Goal: Use online tool/utility: Utilize a website feature to perform a specific function

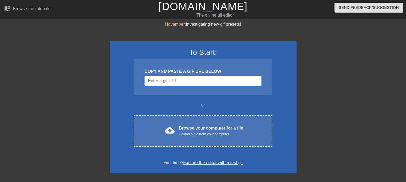
click at [193, 80] on input "Username" at bounding box center [203, 81] width 117 height 10
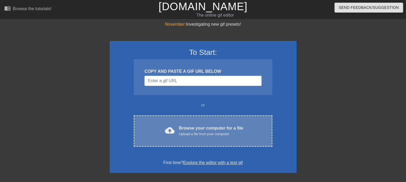
click at [194, 115] on div "cloud_upload Browse your computer for a file Upload a file from your computer C…" at bounding box center [203, 130] width 138 height 31
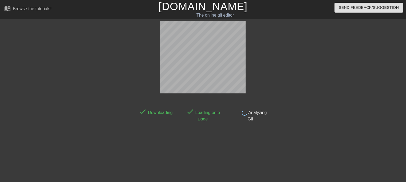
scroll to position [13, 0]
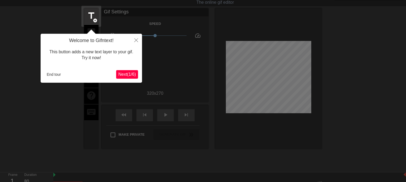
click at [122, 74] on span "Next ( 1 / 6 )" at bounding box center [127, 74] width 18 height 5
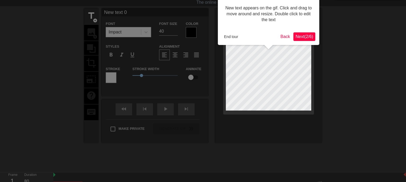
scroll to position [0, 0]
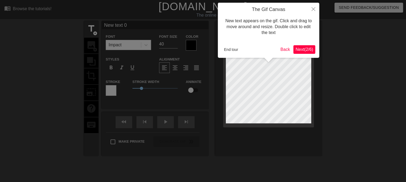
click at [303, 50] on span "Next ( 2 / 6 )" at bounding box center [305, 49] width 18 height 5
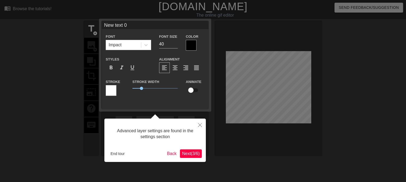
scroll to position [13, 0]
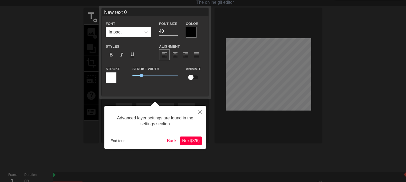
click at [193, 141] on span "Next ( 3 / 6 )" at bounding box center [191, 140] width 18 height 5
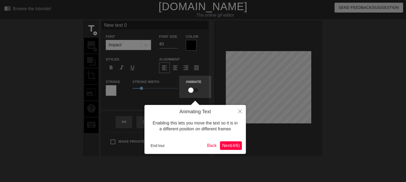
click at [233, 148] on button "Next ( 4 / 6 )" at bounding box center [231, 145] width 22 height 9
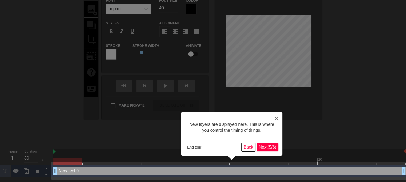
click at [245, 146] on button "Back" at bounding box center [249, 147] width 14 height 9
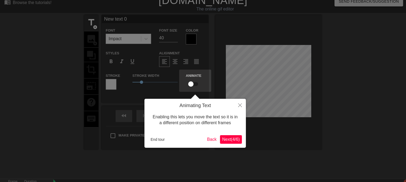
scroll to position [0, 0]
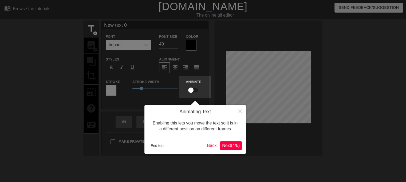
click at [222, 144] on span "Next ( 4 / 6 )" at bounding box center [231, 145] width 18 height 5
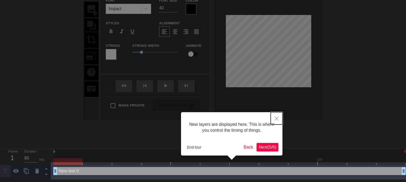
click at [275, 120] on button "Close" at bounding box center [277, 118] width 12 height 12
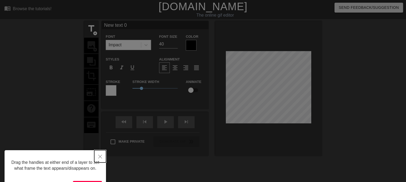
click at [103, 154] on button "Close" at bounding box center [100, 156] width 12 height 12
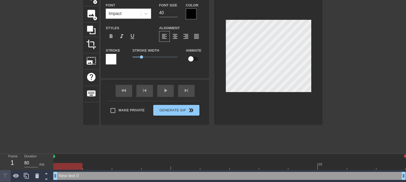
scroll to position [32, 0]
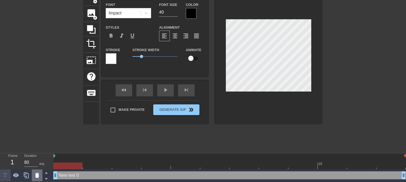
click at [39, 175] on icon at bounding box center [37, 175] width 6 height 6
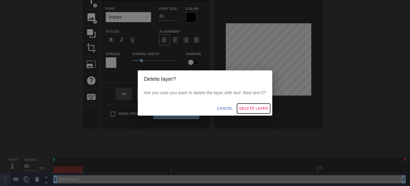
click at [255, 110] on span "Delete Layer" at bounding box center [253, 108] width 29 height 7
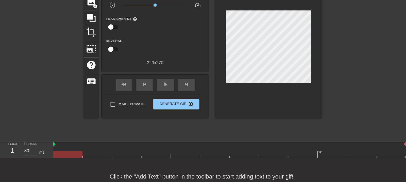
scroll to position [56, 0]
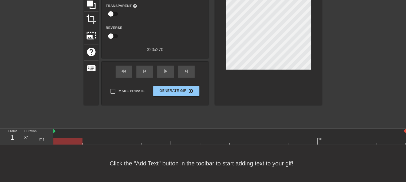
click at [37, 137] on input "81" at bounding box center [31, 137] width 14 height 9
click at [46, 134] on div "Duration 81 ms" at bounding box center [36, 135] width 24 height 15
click at [75, 135] on div at bounding box center [67, 137] width 29 height 7
type input "80"
drag, startPoint x: 69, startPoint y: 139, endPoint x: 281, endPoint y: 138, distance: 211.6
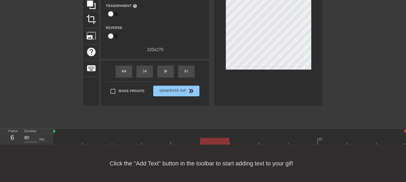
click at [229, 138] on div at bounding box center [214, 141] width 29 height 7
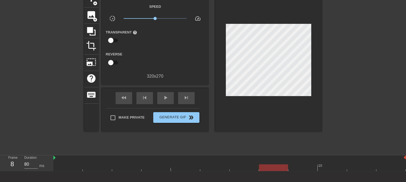
scroll to position [0, 0]
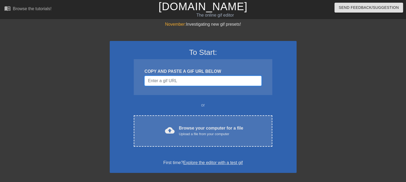
click at [182, 78] on input "Username" at bounding box center [203, 81] width 117 height 10
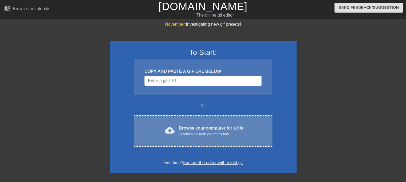
click at [191, 127] on div "Browse your computer for a file Upload a file from your computer" at bounding box center [211, 131] width 64 height 12
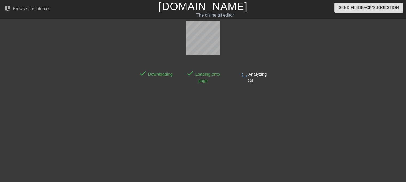
scroll to position [13, 0]
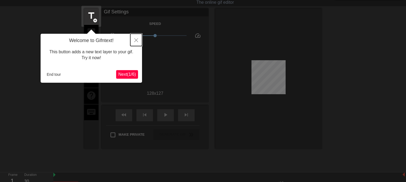
click at [137, 36] on button "Close" at bounding box center [136, 40] width 12 height 12
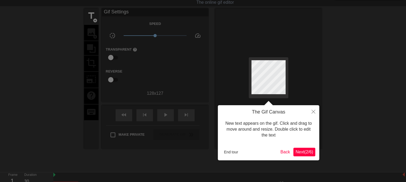
scroll to position [0, 0]
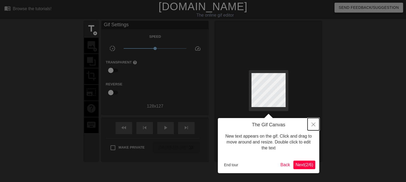
click at [318, 125] on button "Close" at bounding box center [314, 124] width 12 height 12
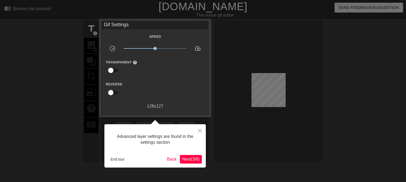
scroll to position [13, 0]
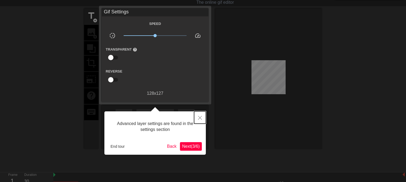
click at [205, 116] on button "Close" at bounding box center [200, 117] width 12 height 12
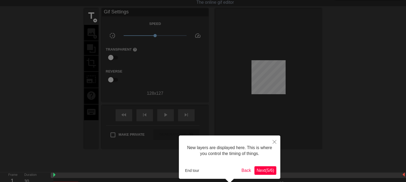
scroll to position [4, 0]
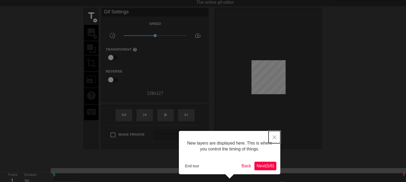
click at [274, 132] on button "Close" at bounding box center [275, 137] width 12 height 12
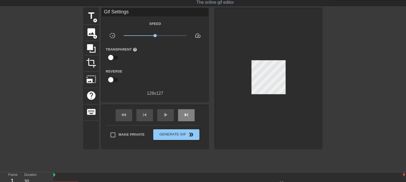
scroll to position [0, 0]
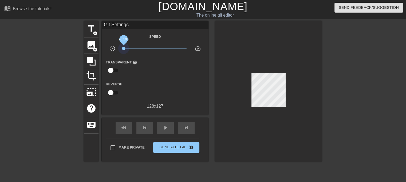
drag, startPoint x: 158, startPoint y: 46, endPoint x: 103, endPoint y: 51, distance: 54.4
click at [100, 48] on div "title add_circle image add_circle crop photo_size_select_large help keyboard Gi…" at bounding box center [203, 91] width 238 height 140
click at [167, 127] on span "play_arrow" at bounding box center [165, 127] width 6 height 6
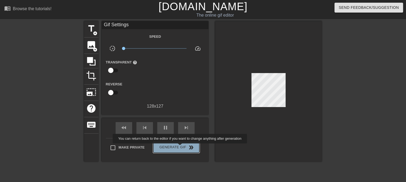
click at [181, 147] on span "Generate Gif double_arrow" at bounding box center [176, 147] width 42 height 6
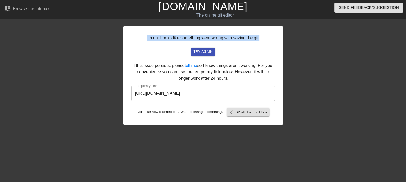
drag, startPoint x: 144, startPoint y: 37, endPoint x: 268, endPoint y: 41, distance: 123.7
click at [268, 41] on div "Uh oh. Looks like something went wrong with saving the gif. try again If this i…" at bounding box center [203, 75] width 160 height 98
click at [260, 39] on div "Uh oh. Looks like something went wrong with saving the gif. try again If this i…" at bounding box center [203, 75] width 160 height 98
drag, startPoint x: 132, startPoint y: 62, endPoint x: 256, endPoint y: 77, distance: 125.3
click at [256, 77] on div "Uh oh. Looks like something went wrong with saving the gif. try again If this i…" at bounding box center [203, 75] width 160 height 98
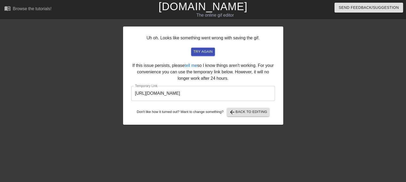
click at [244, 77] on div "Uh oh. Looks like something went wrong with saving the gif. try again If this i…" at bounding box center [203, 75] width 160 height 98
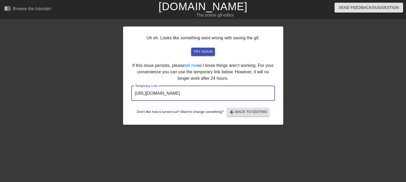
drag, startPoint x: 256, startPoint y: 92, endPoint x: 120, endPoint y: 91, distance: 136.0
click at [120, 91] on div "Uh oh. Looks like something went wrong with saving the gif. try again If this i…" at bounding box center [203, 101] width 406 height 160
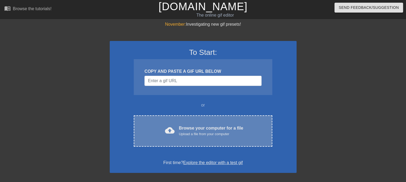
click at [217, 136] on div "cloud_upload Browse your computer for a file Upload a file from your computer" at bounding box center [203, 131] width 116 height 12
click at [204, 137] on div "cloud_upload Browse your computer for a file Upload a file from your computer C…" at bounding box center [203, 130] width 138 height 31
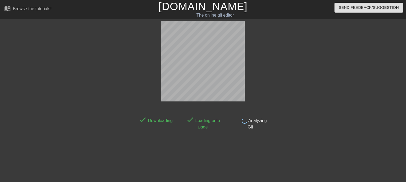
scroll to position [13, 0]
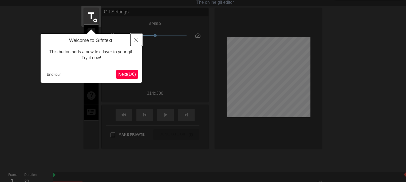
click at [135, 37] on button "Close" at bounding box center [136, 40] width 12 height 12
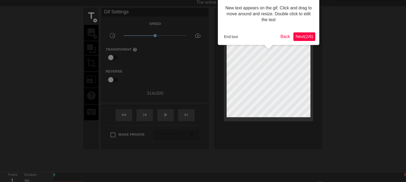
scroll to position [0, 0]
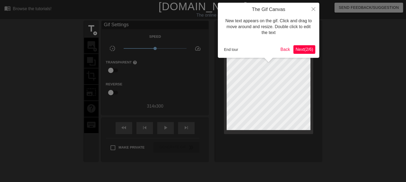
click at [277, 51] on div "End tour" at bounding box center [250, 49] width 57 height 8
click at [314, 11] on icon "Close" at bounding box center [314, 9] width 4 height 4
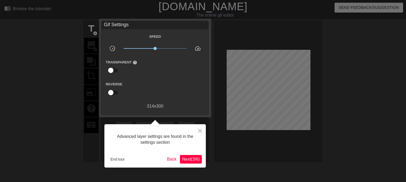
scroll to position [13, 0]
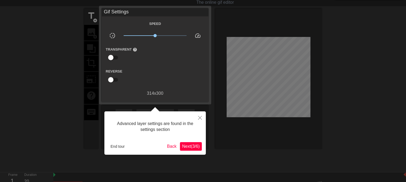
click at [314, 11] on div at bounding box center [203, 108] width 406 height 242
click at [200, 117] on icon "Close" at bounding box center [200, 118] width 4 height 4
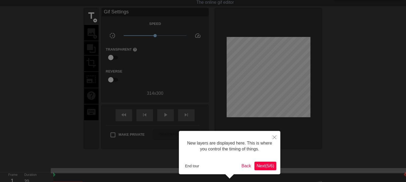
scroll to position [4, 0]
click at [278, 136] on button "Close" at bounding box center [275, 137] width 12 height 12
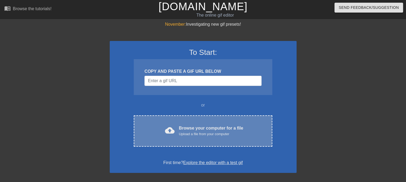
click at [183, 129] on div "Browse your computer for a file Upload a file from your computer" at bounding box center [211, 131] width 64 height 12
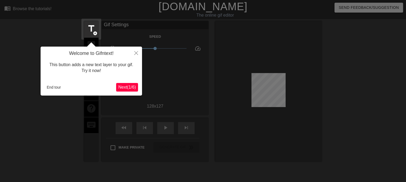
scroll to position [13, 0]
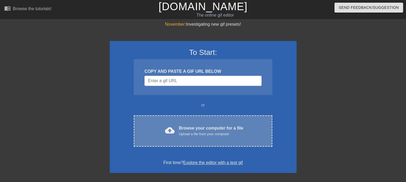
click at [190, 130] on div "Browse your computer for a file Upload a file from your computer" at bounding box center [211, 131] width 64 height 12
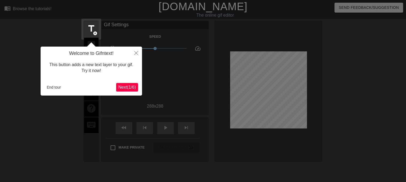
scroll to position [13, 0]
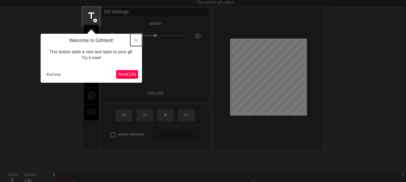
click at [136, 39] on icon "Close" at bounding box center [136, 40] width 4 height 4
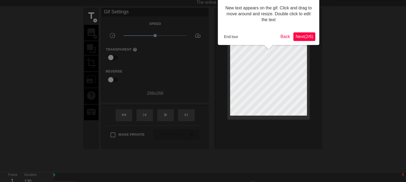
scroll to position [0, 0]
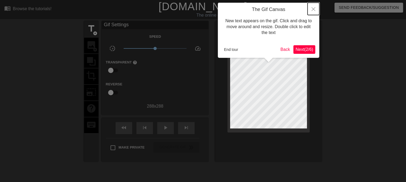
click at [315, 10] on icon "Close" at bounding box center [314, 9] width 4 height 4
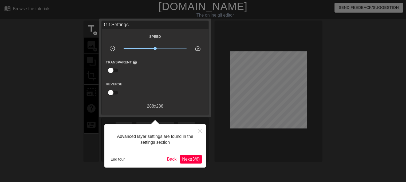
scroll to position [13, 0]
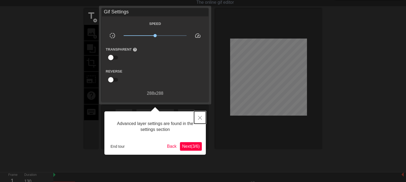
click at [200, 115] on button "Close" at bounding box center [200, 117] width 12 height 12
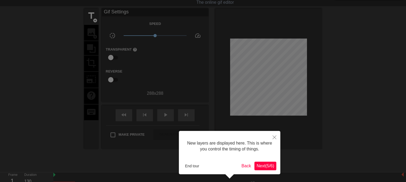
scroll to position [4, 0]
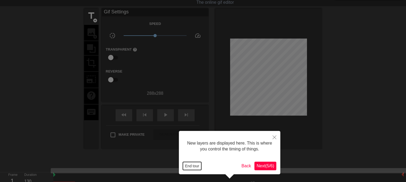
click at [193, 167] on button "End tour" at bounding box center [192, 166] width 18 height 8
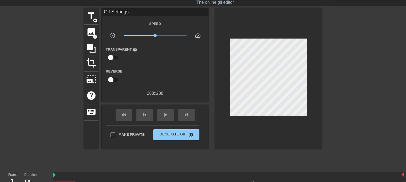
scroll to position [0, 0]
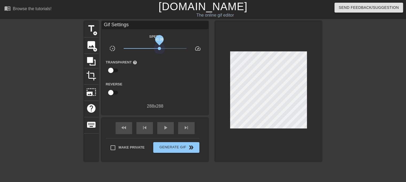
drag, startPoint x: 158, startPoint y: 48, endPoint x: 203, endPoint y: 48, distance: 45.1
click at [203, 48] on div "slow_motion_video x1.36 speed" at bounding box center [155, 49] width 107 height 8
click at [168, 128] on span "play_arrow" at bounding box center [165, 127] width 6 height 6
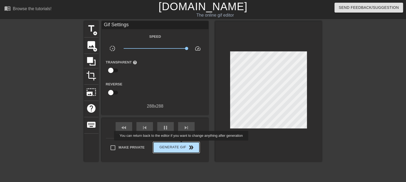
type input "130"
click at [182, 144] on span "Generate Gif double_arrow" at bounding box center [176, 147] width 42 height 6
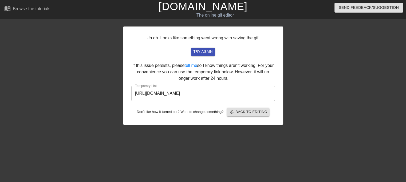
click at [216, 92] on input "[URL][DOMAIN_NAME]" at bounding box center [203, 93] width 144 height 15
